Goal: Information Seeking & Learning: Learn about a topic

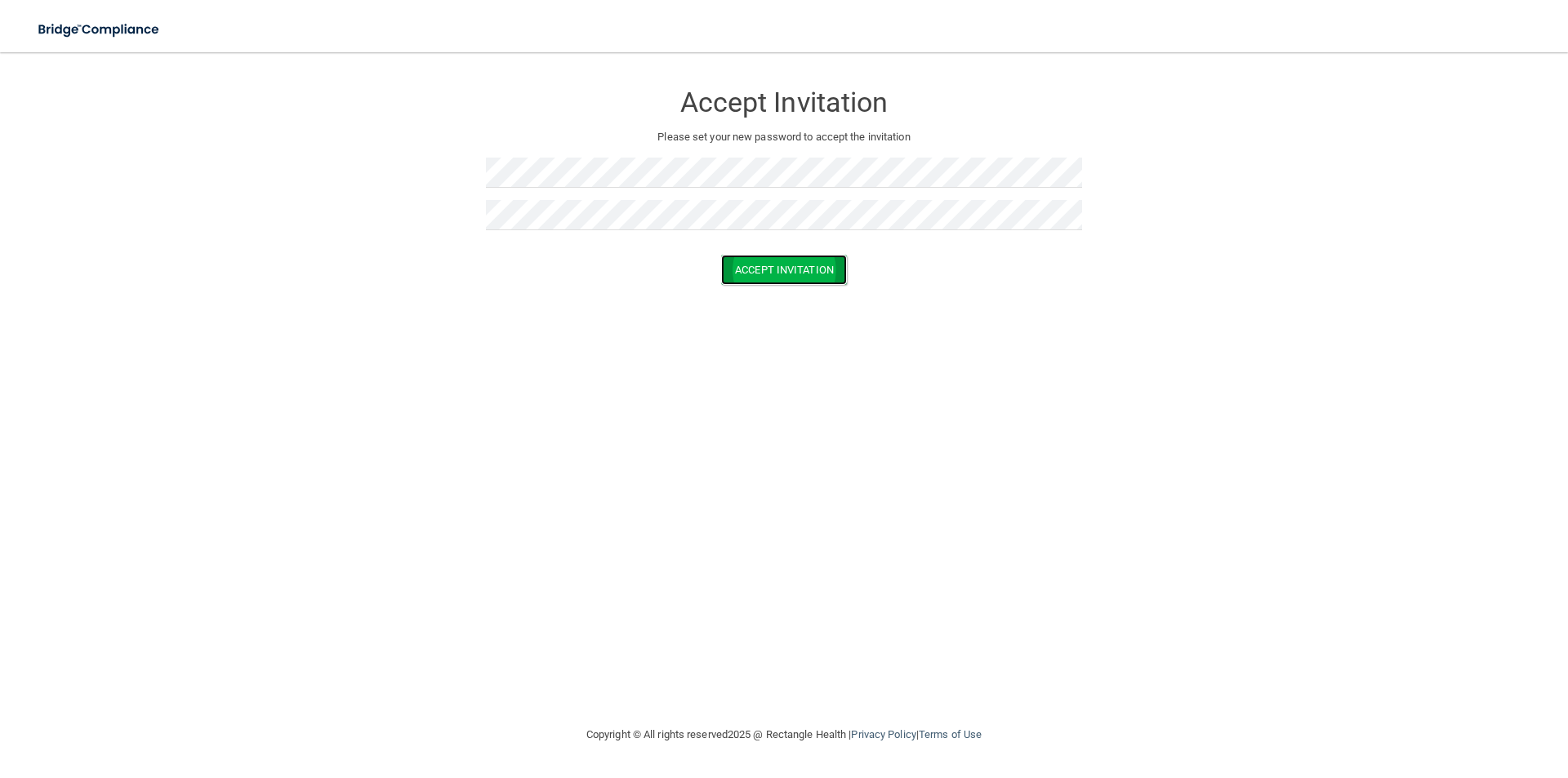
click at [783, 268] on button "Accept Invitation" at bounding box center [784, 270] width 126 height 30
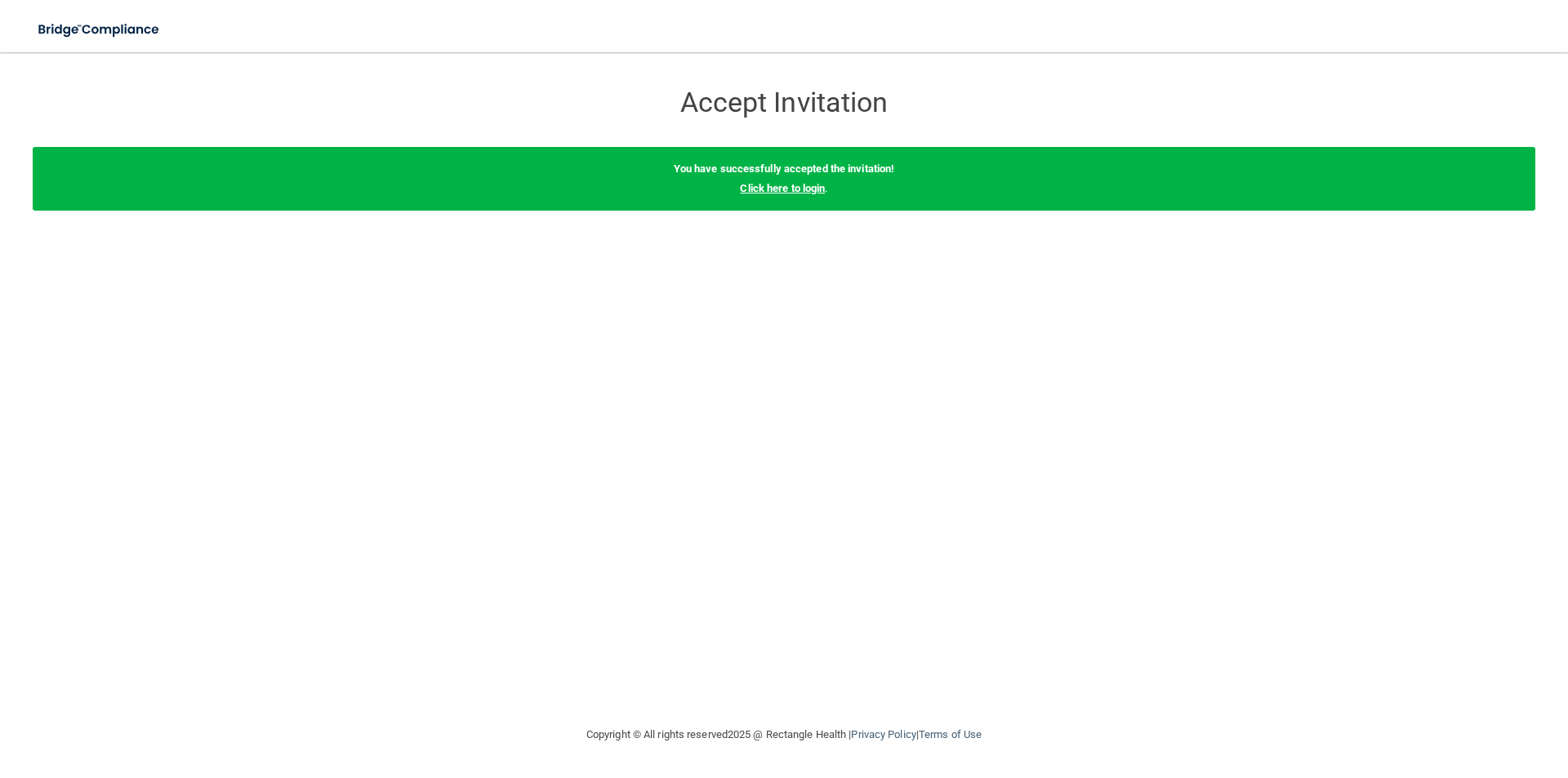
click at [804, 184] on link "Click here to login" at bounding box center [782, 189] width 85 height 12
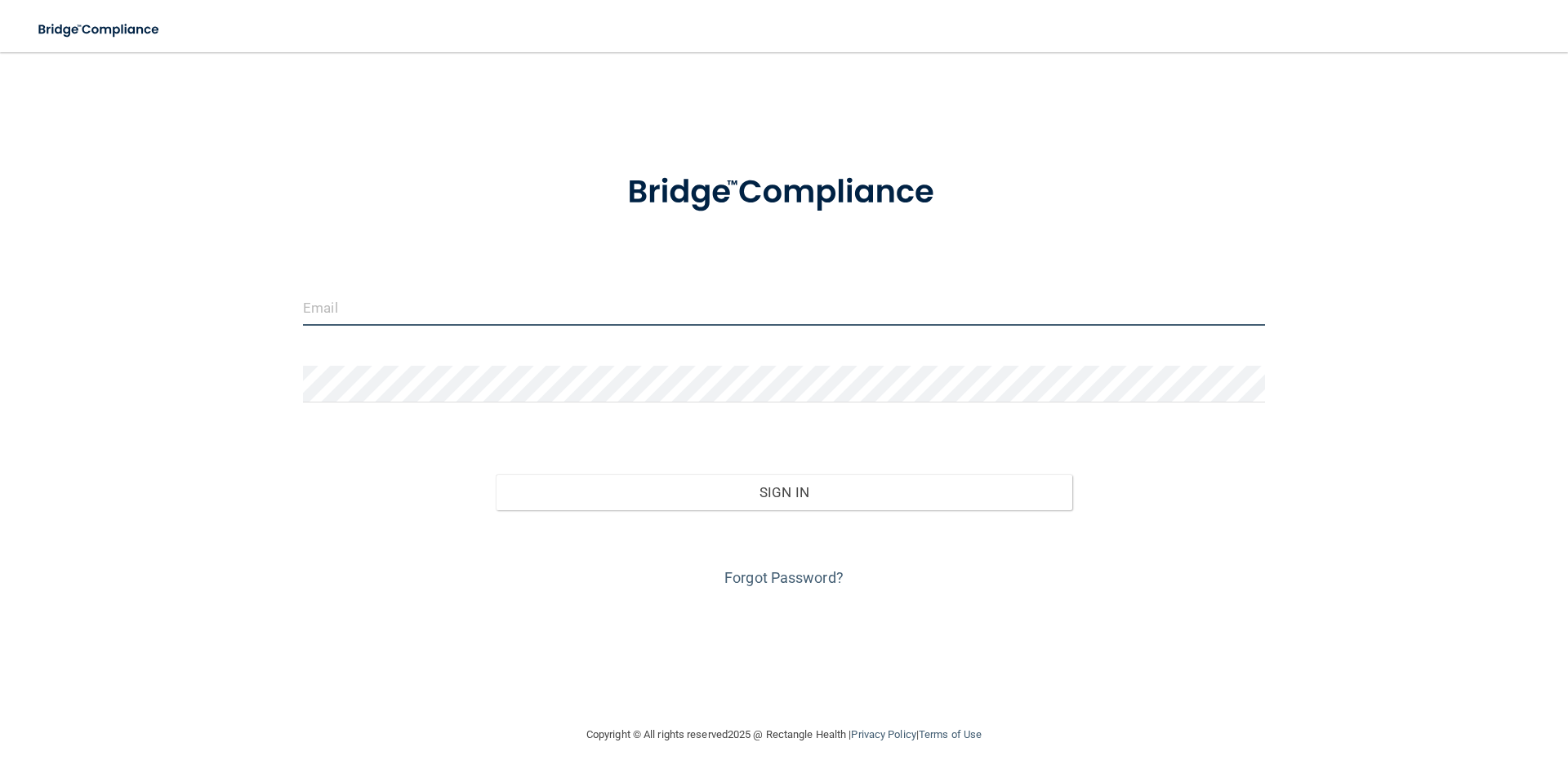
click at [402, 308] on input "email" at bounding box center [784, 307] width 962 height 36
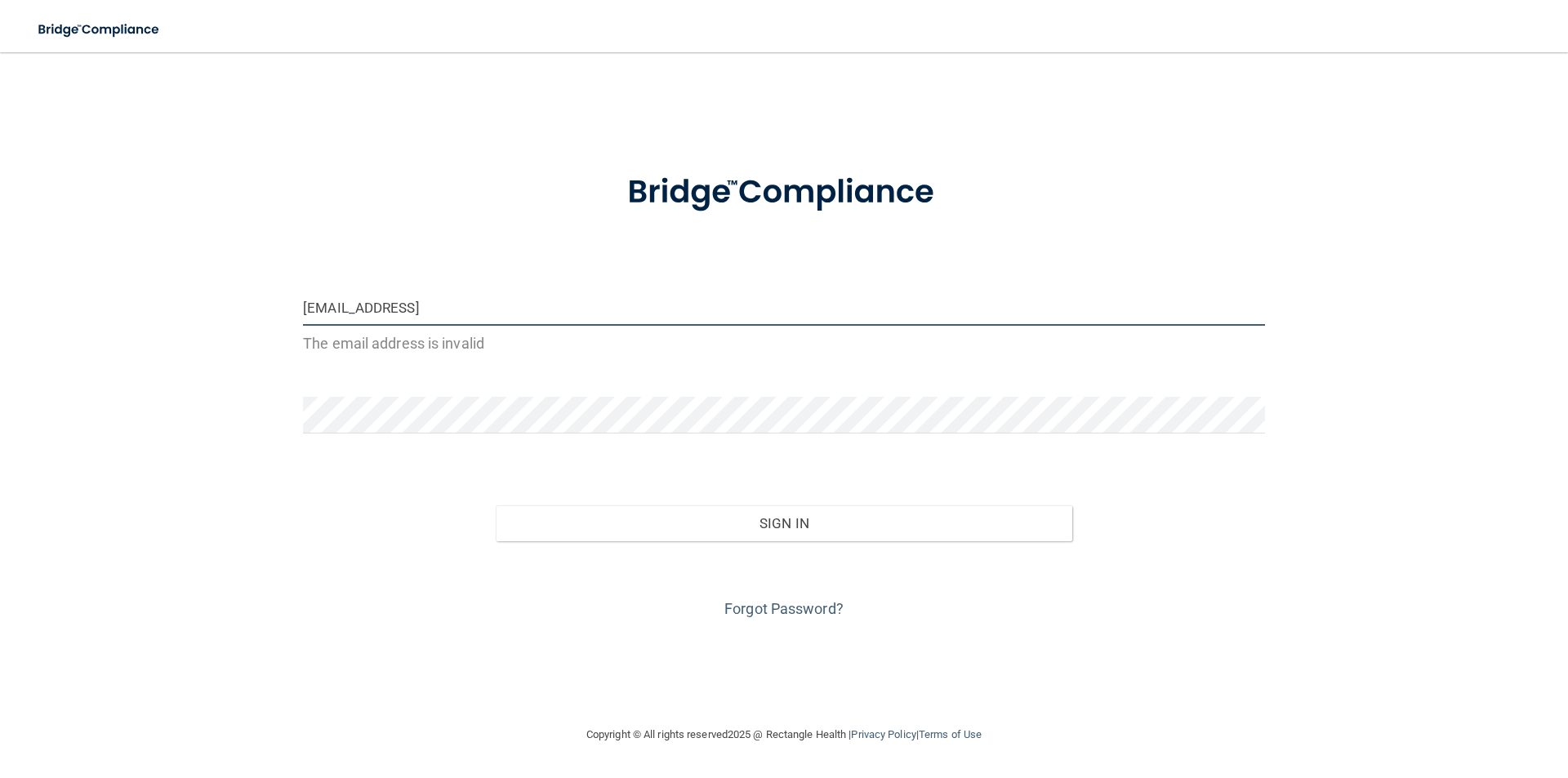
type input "[EMAIL_ADDRESS][DOMAIN_NAME]"
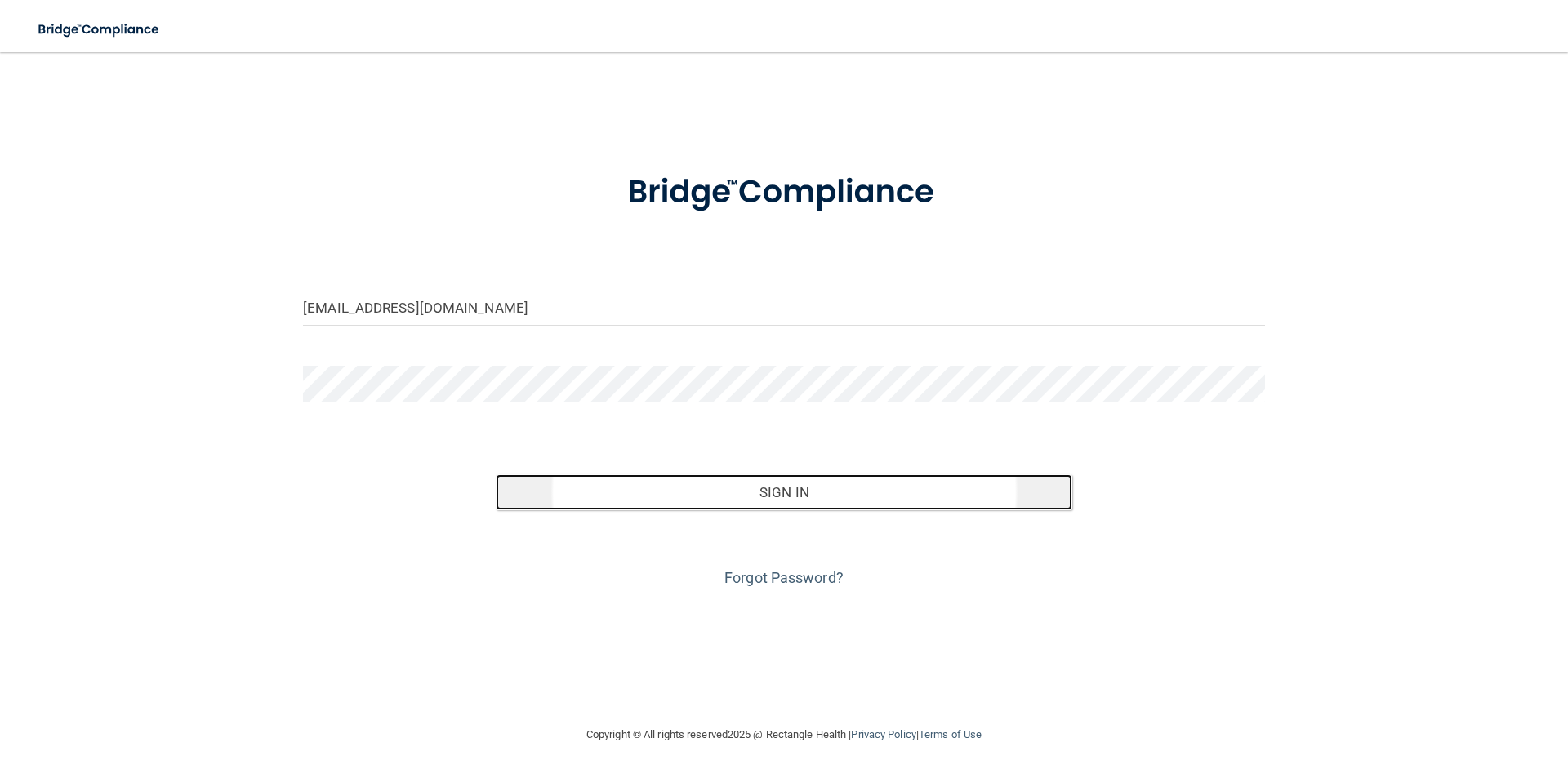
click at [758, 494] on button "Sign In" at bounding box center [784, 492] width 578 height 36
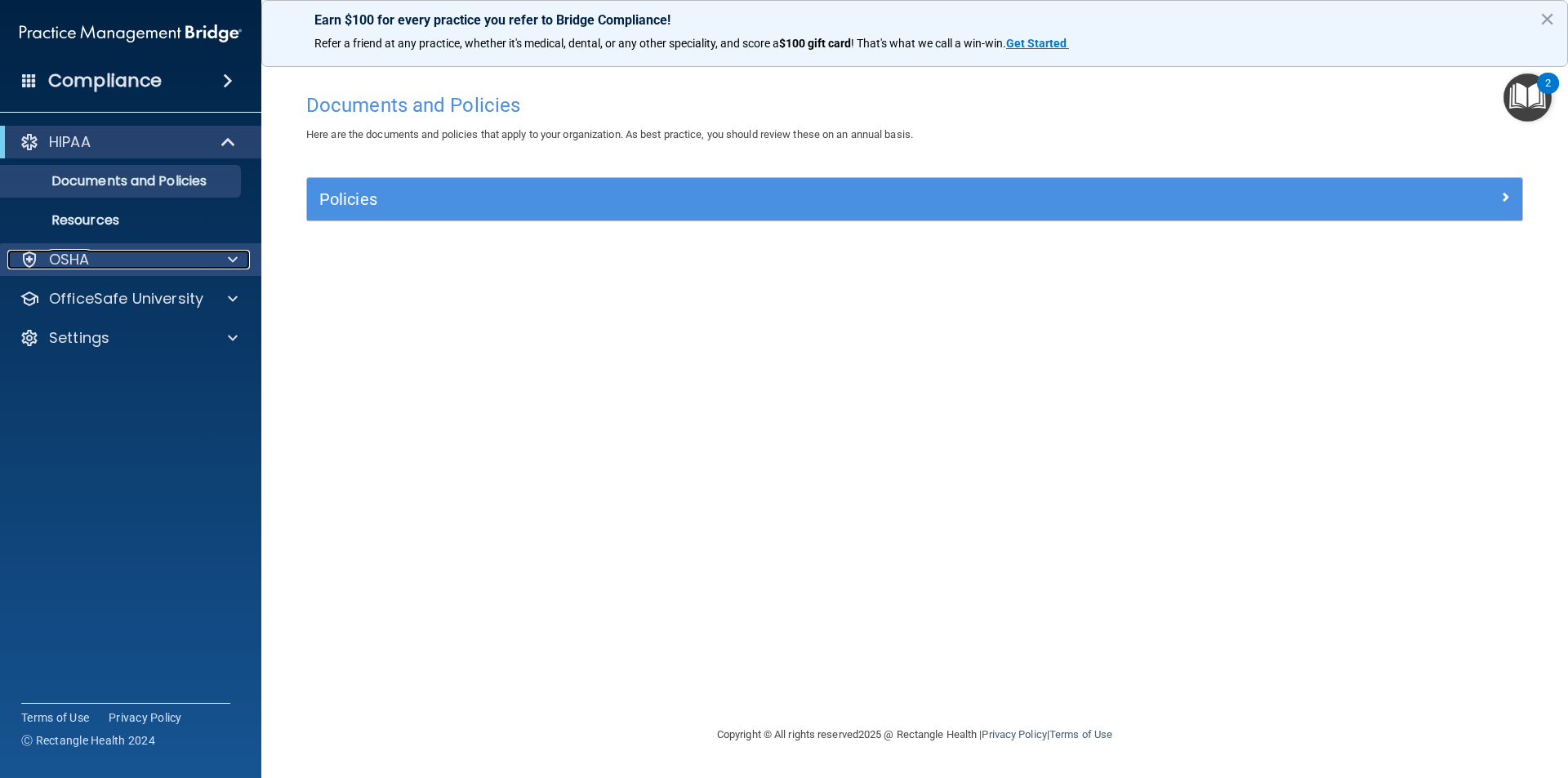
click at [230, 261] on span at bounding box center [232, 260] width 10 height 19
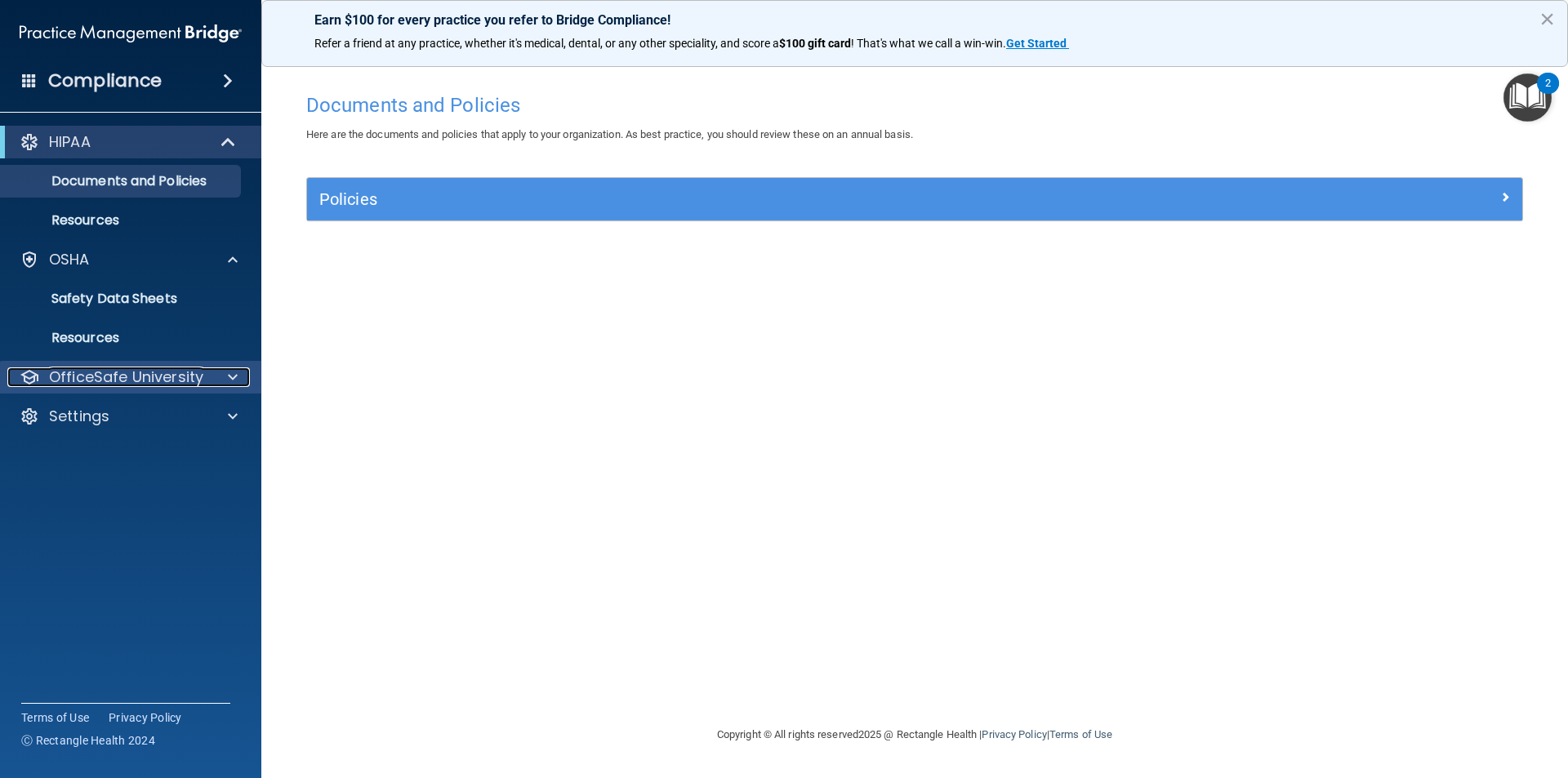
click at [206, 376] on div "OfficeSafe University" at bounding box center [108, 377] width 203 height 19
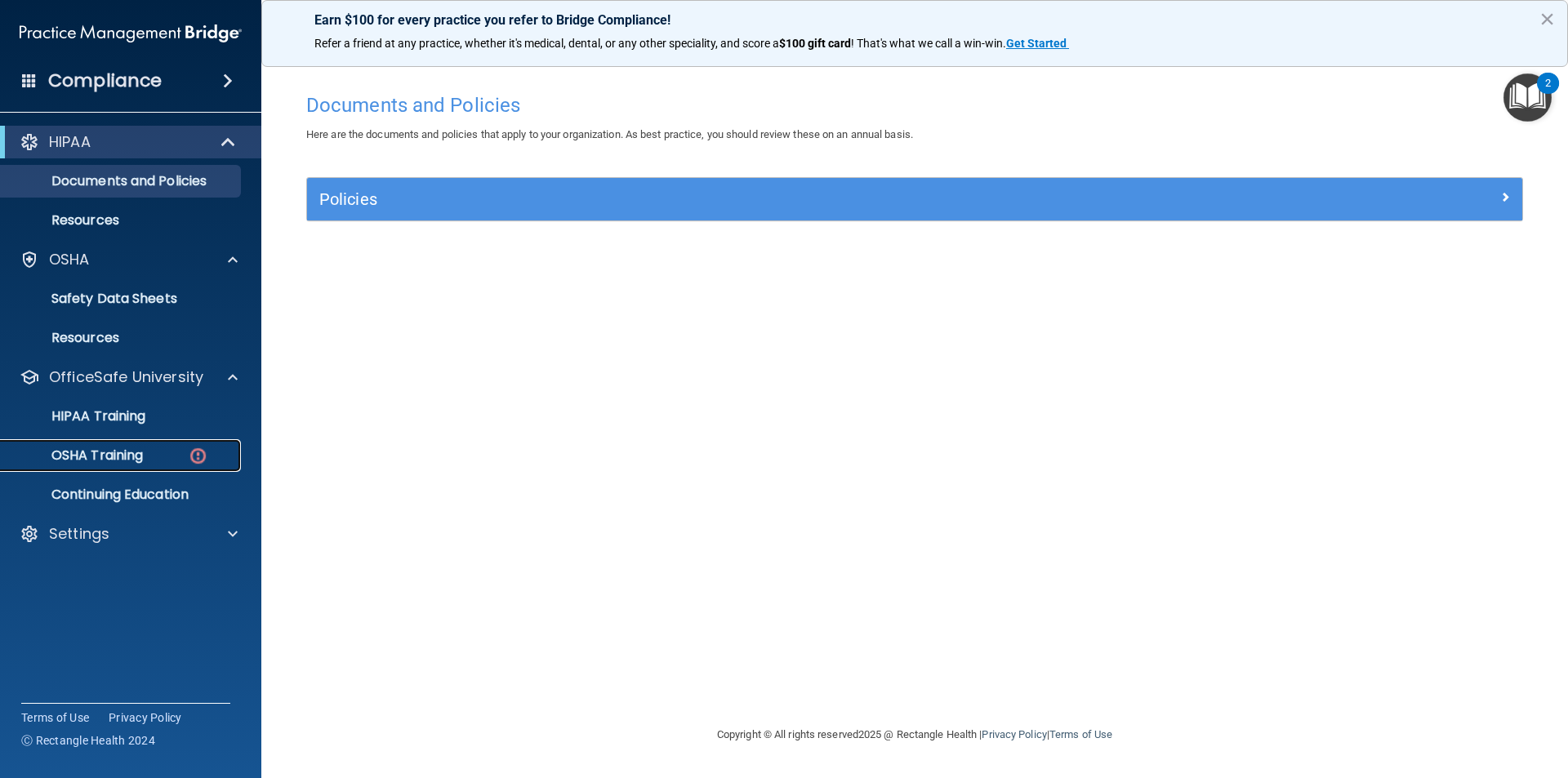
click at [137, 458] on p "OSHA Training" at bounding box center [76, 455] width 132 height 16
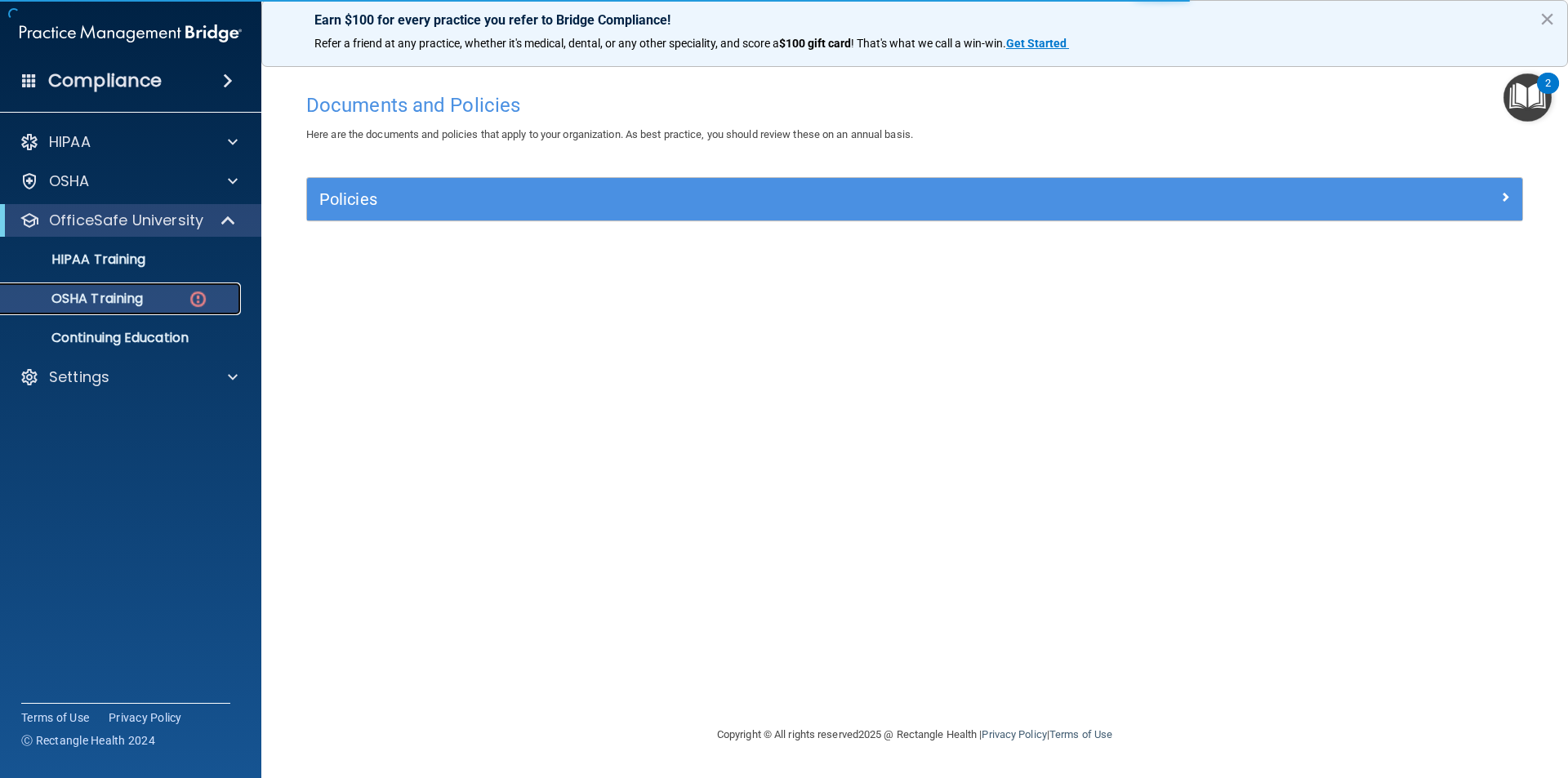
click at [123, 299] on p "OSHA Training" at bounding box center [76, 299] width 132 height 16
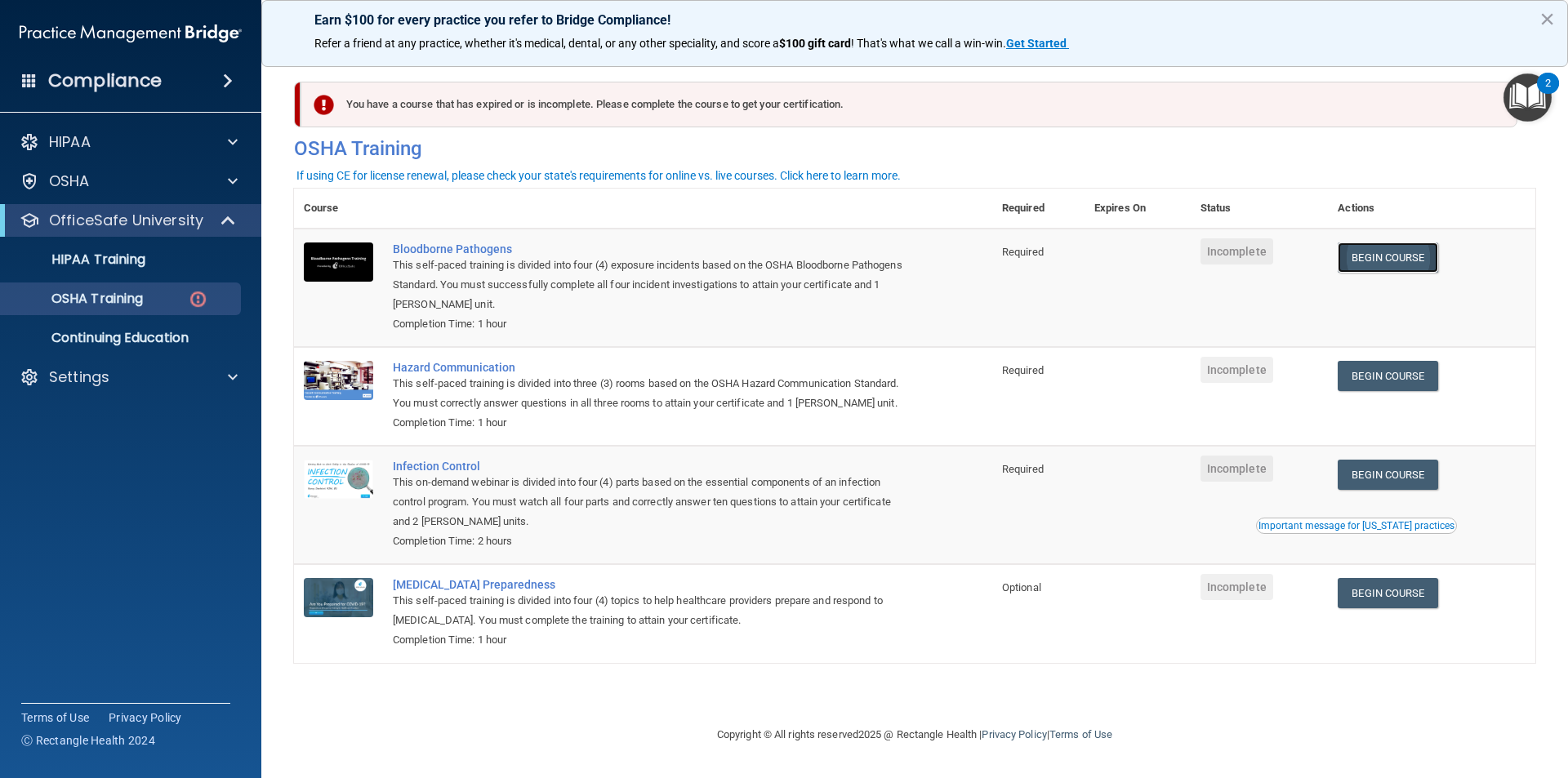
click at [1397, 255] on link "Begin Course" at bounding box center [1387, 258] width 99 height 30
